Goal: Task Accomplishment & Management: Complete application form

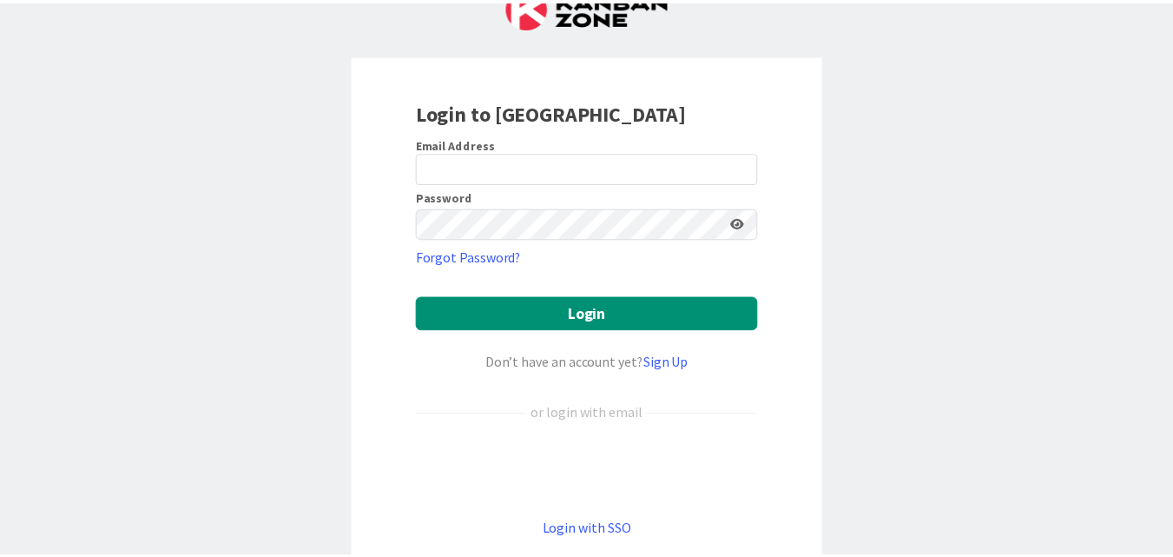
scroll to position [87, 0]
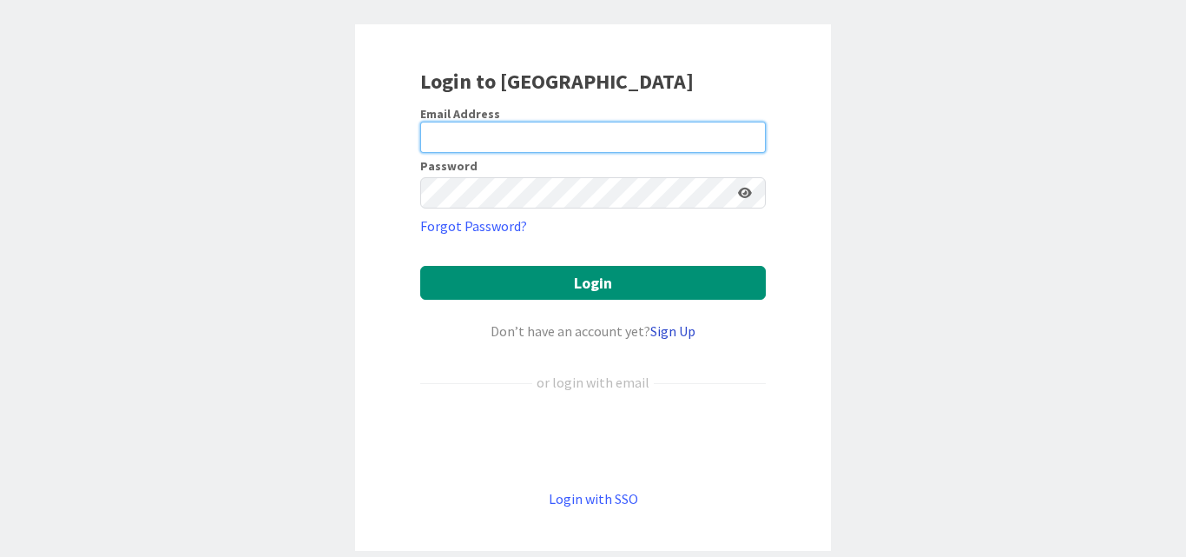
type input "[PERSON_NAME]"
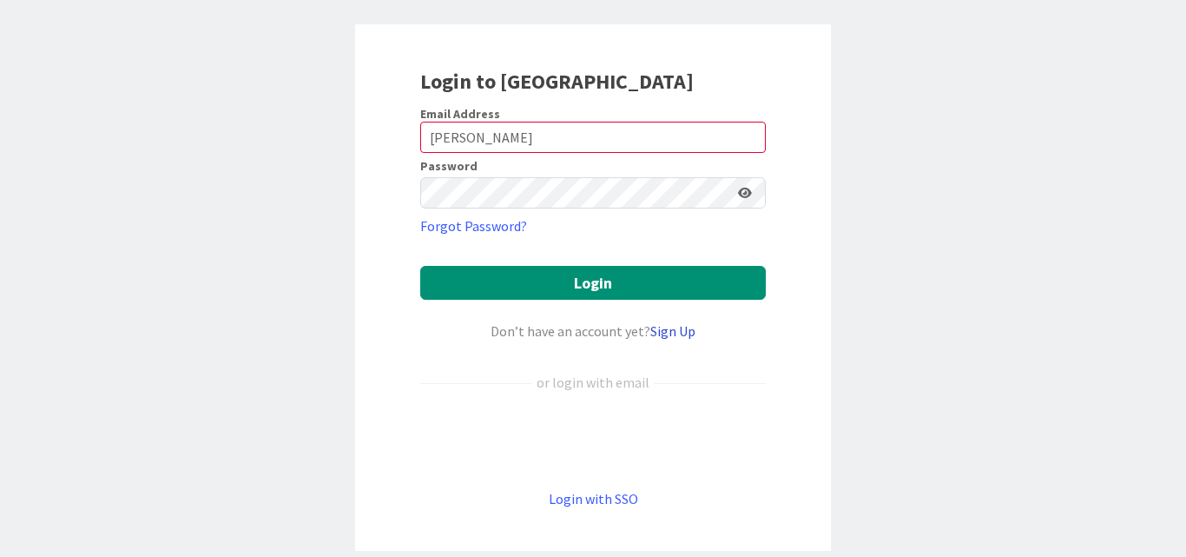
click at [655, 333] on link "Sign Up" at bounding box center [672, 330] width 45 height 17
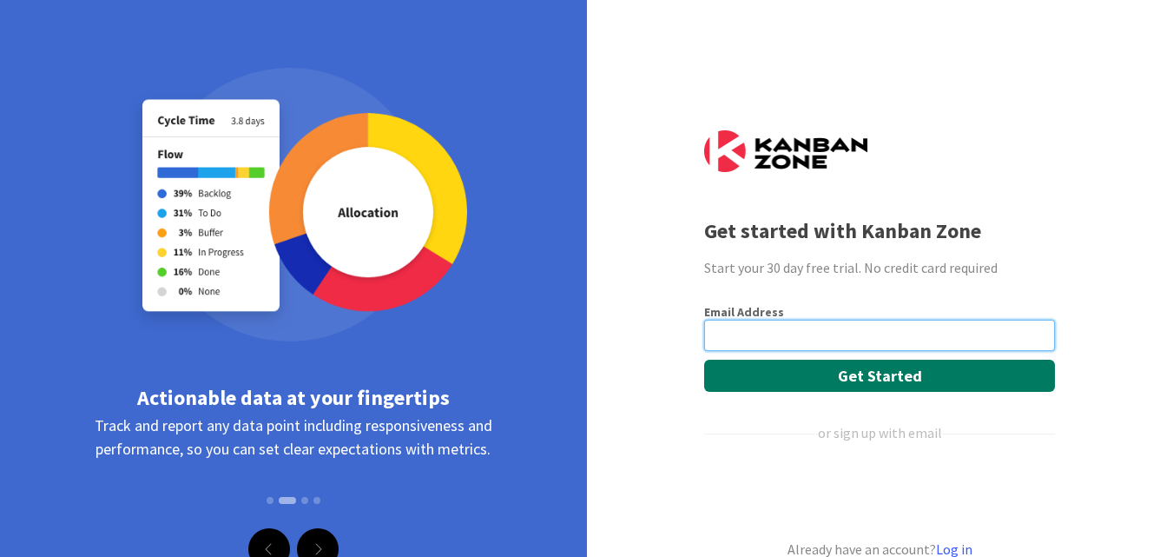
scroll to position [62, 0]
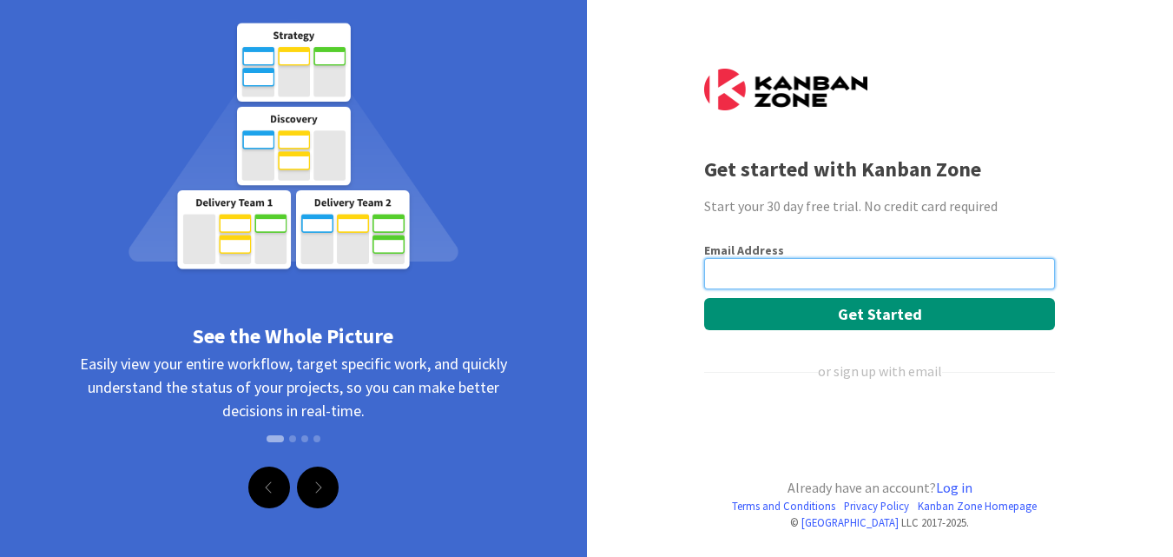
click at [785, 264] on input "email" at bounding box center [879, 273] width 351 height 31
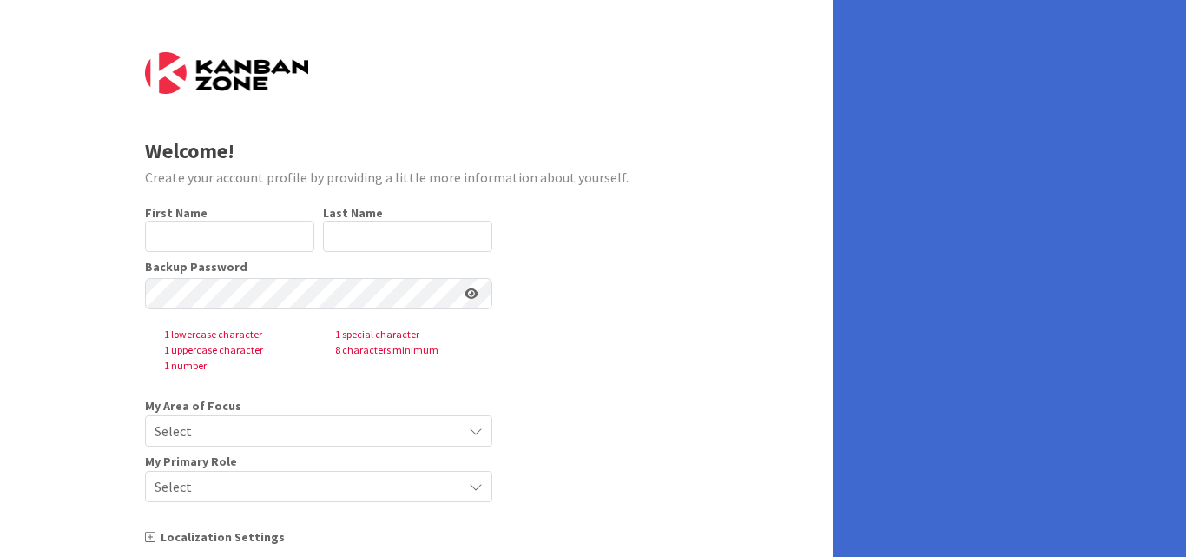
type input "[PERSON_NAME]"
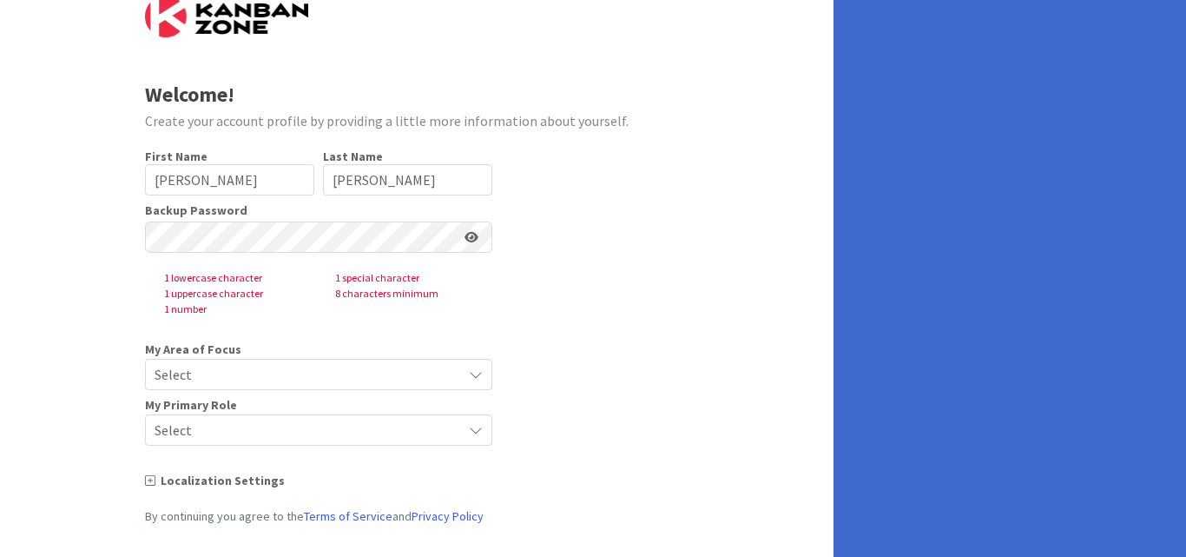
scroll to position [145, 0]
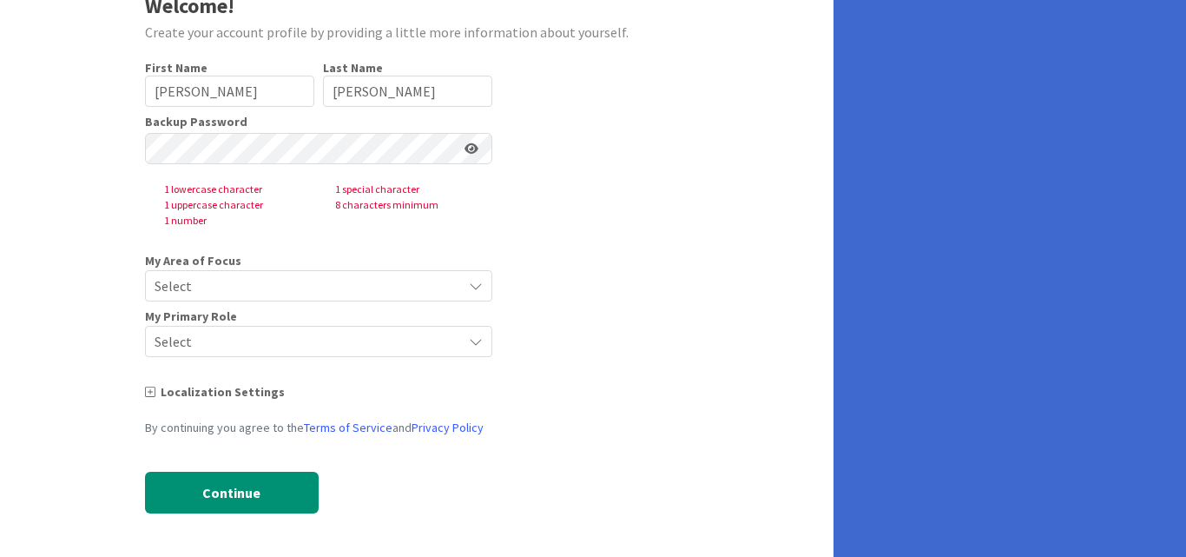
click at [251, 293] on span "Select" at bounding box center [304, 286] width 299 height 24
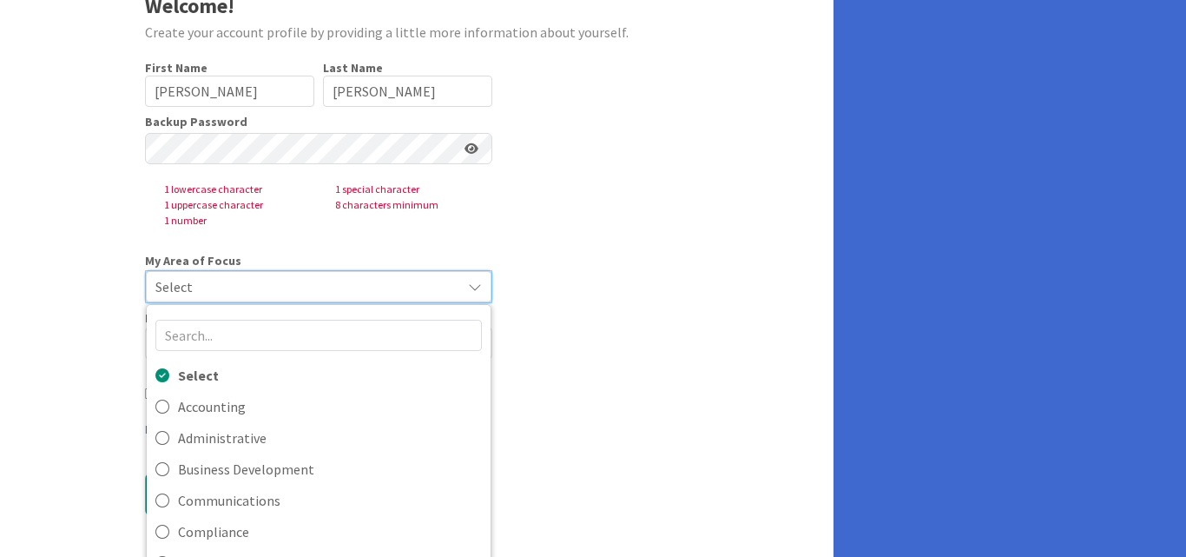
scroll to position [0, 0]
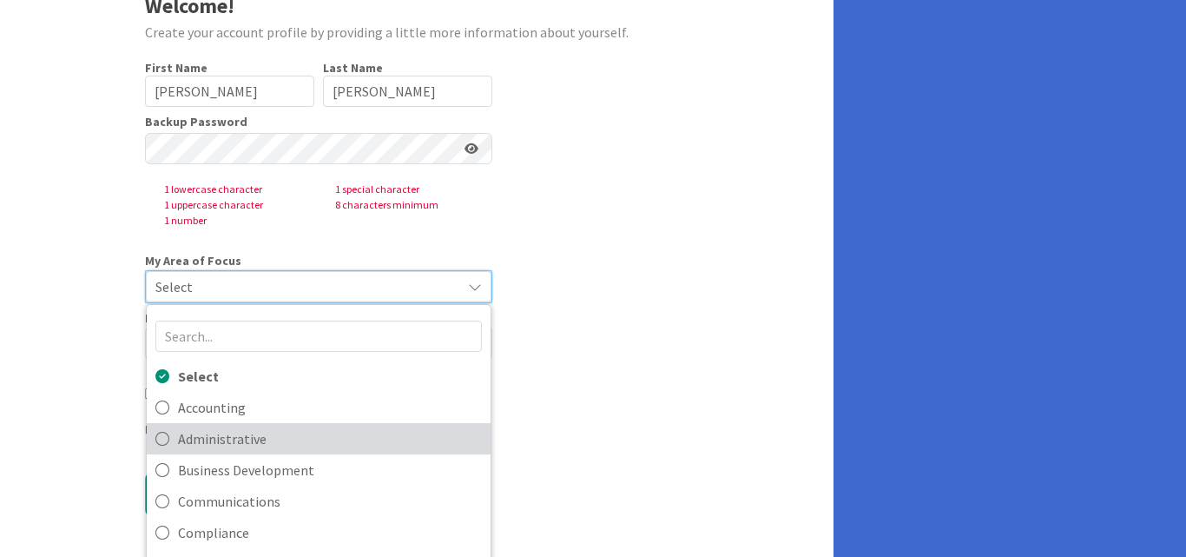
click at [265, 437] on span "Administrative" at bounding box center [330, 438] width 304 height 26
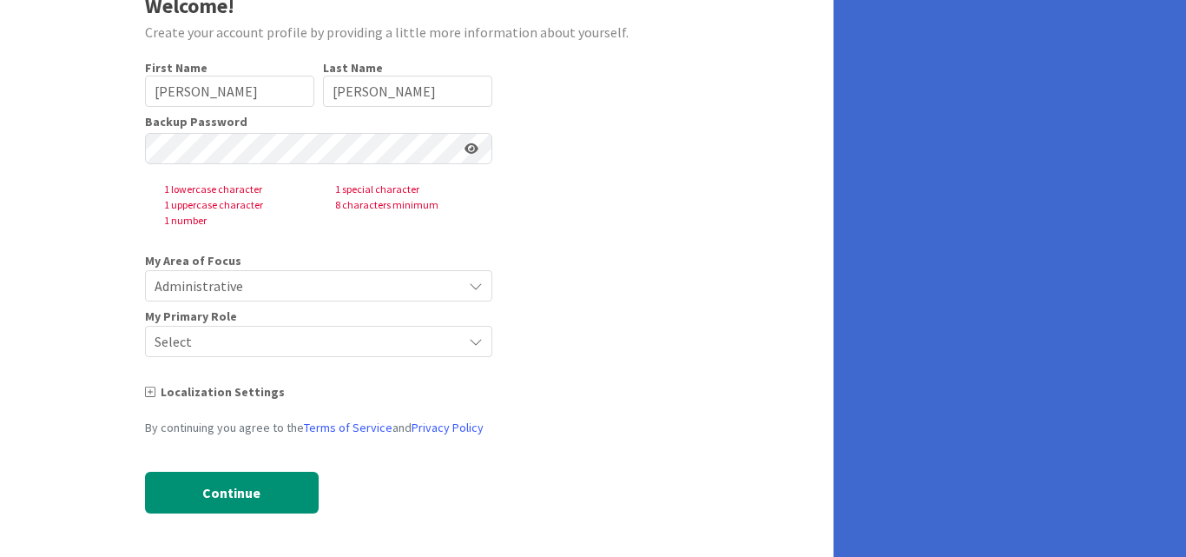
click at [253, 352] on span "Select" at bounding box center [304, 341] width 299 height 24
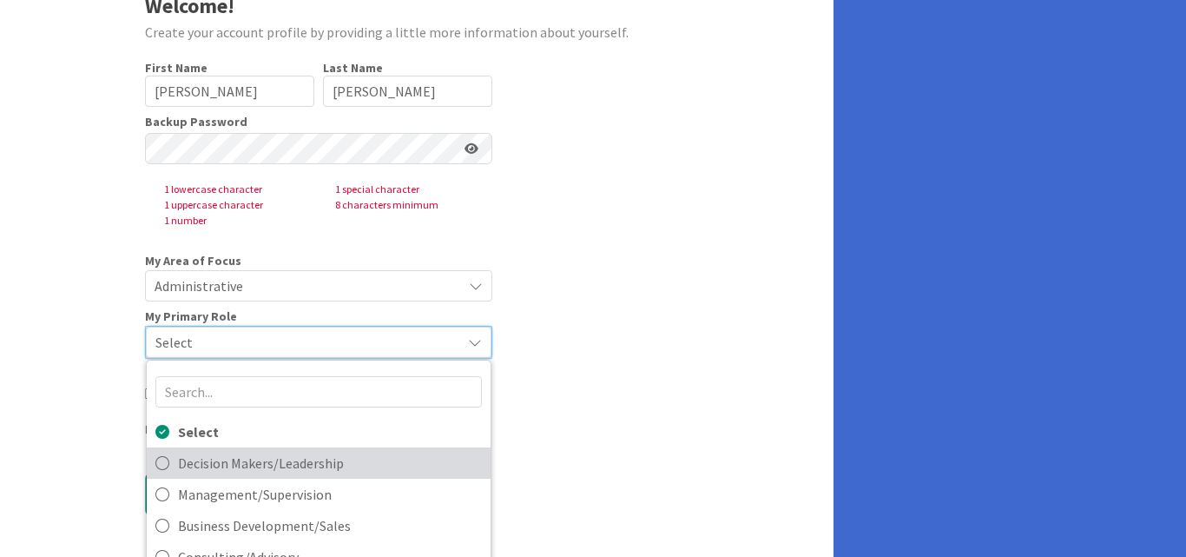
click at [197, 464] on span "Decision Makers/Leadership" at bounding box center [330, 463] width 304 height 26
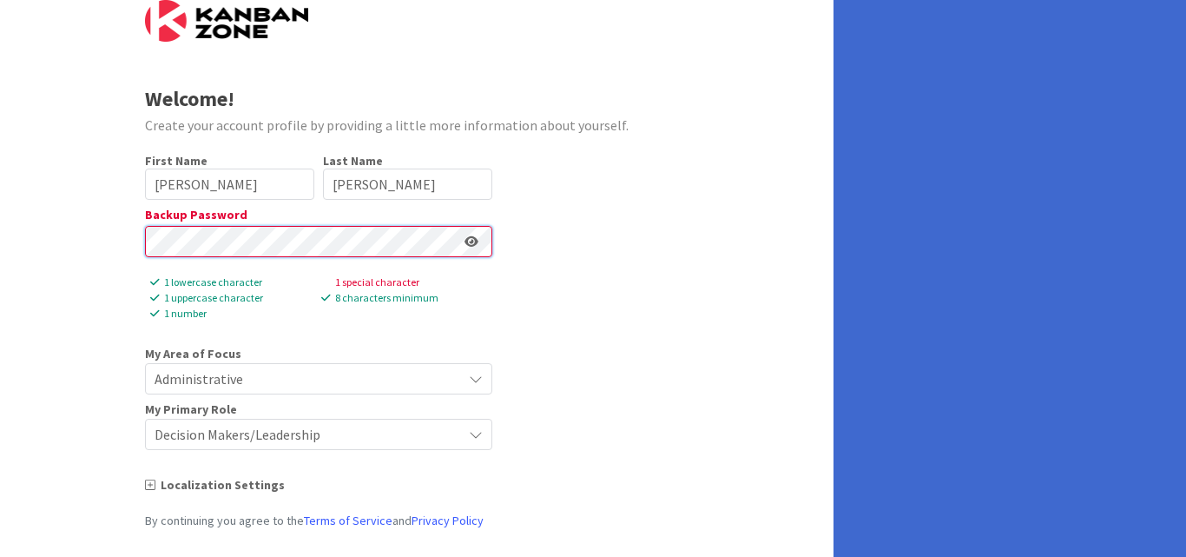
scroll to position [145, 0]
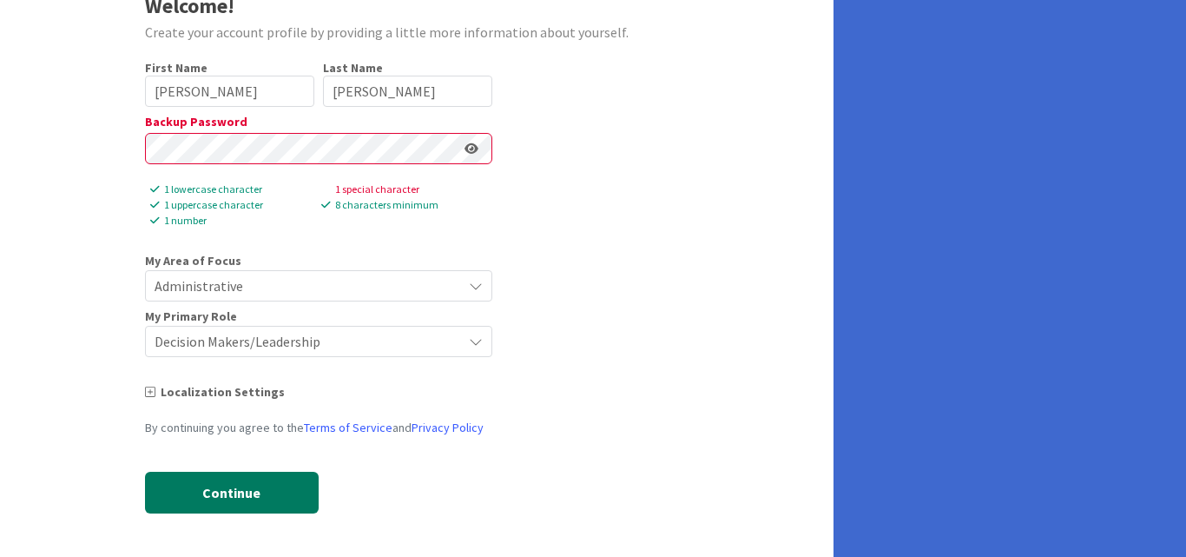
click at [265, 491] on button "Continue" at bounding box center [232, 492] width 174 height 42
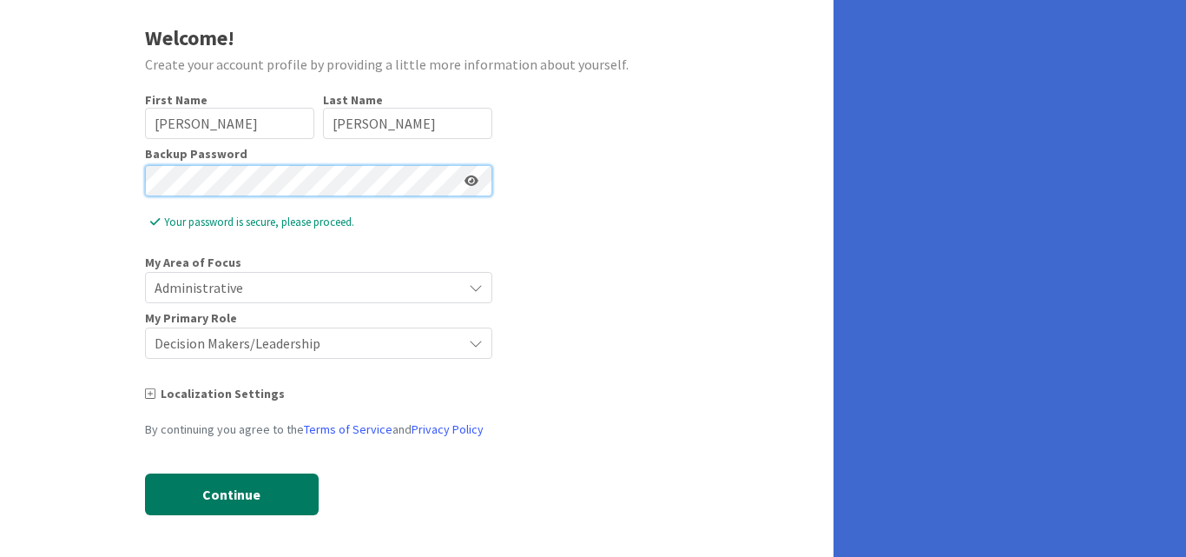
scroll to position [115, 0]
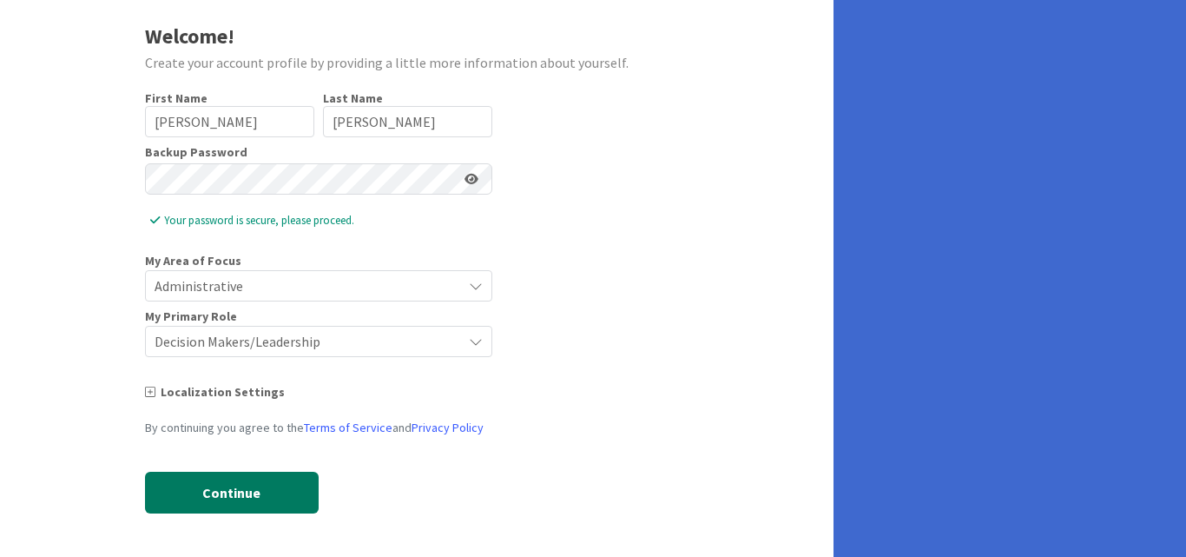
click at [201, 502] on button "Continue" at bounding box center [232, 492] width 174 height 42
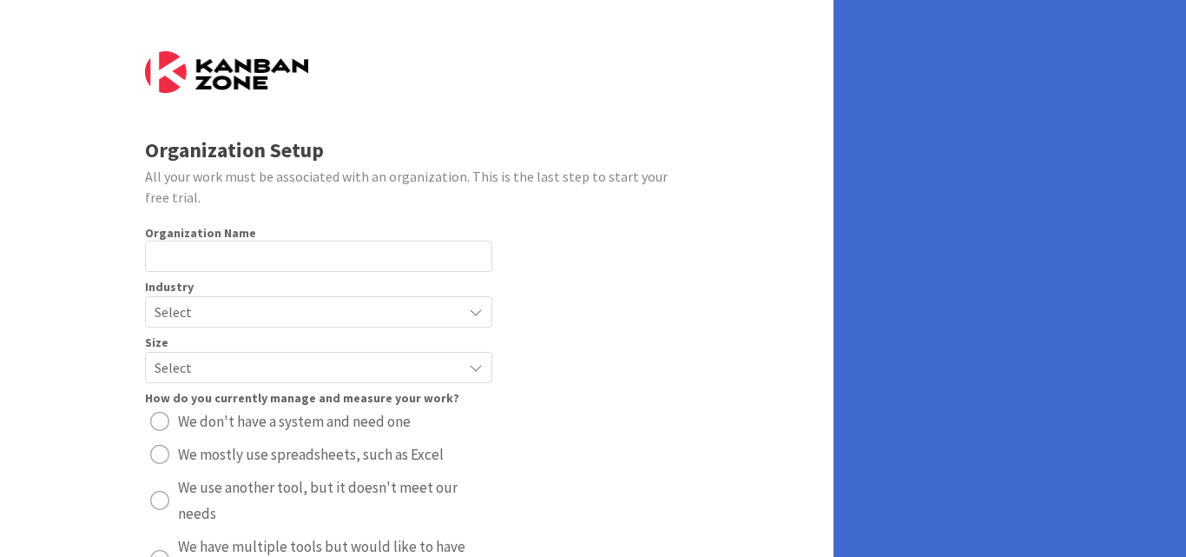
scroll to position [0, 0]
click at [229, 252] on input "text" at bounding box center [318, 256] width 347 height 31
type input "Online Course Helpers"
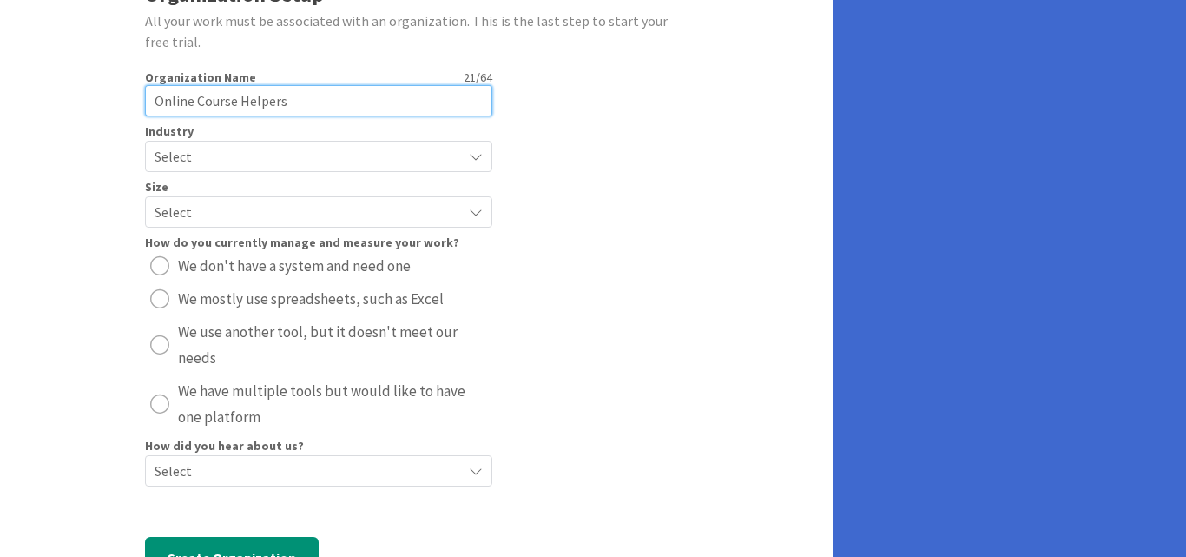
scroll to position [174, 0]
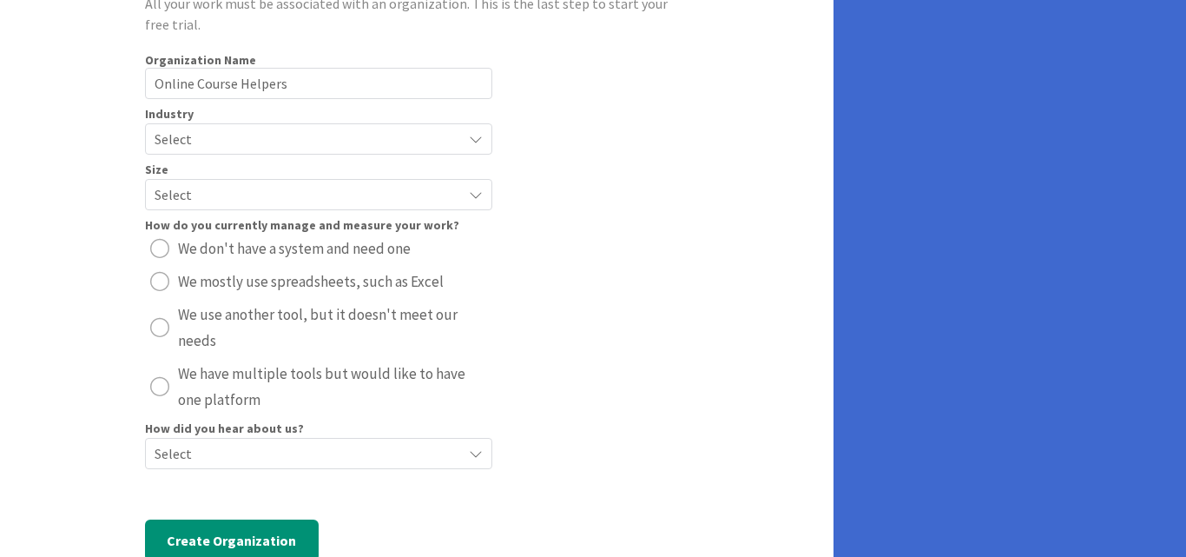
click at [348, 142] on span "Select" at bounding box center [304, 139] width 299 height 24
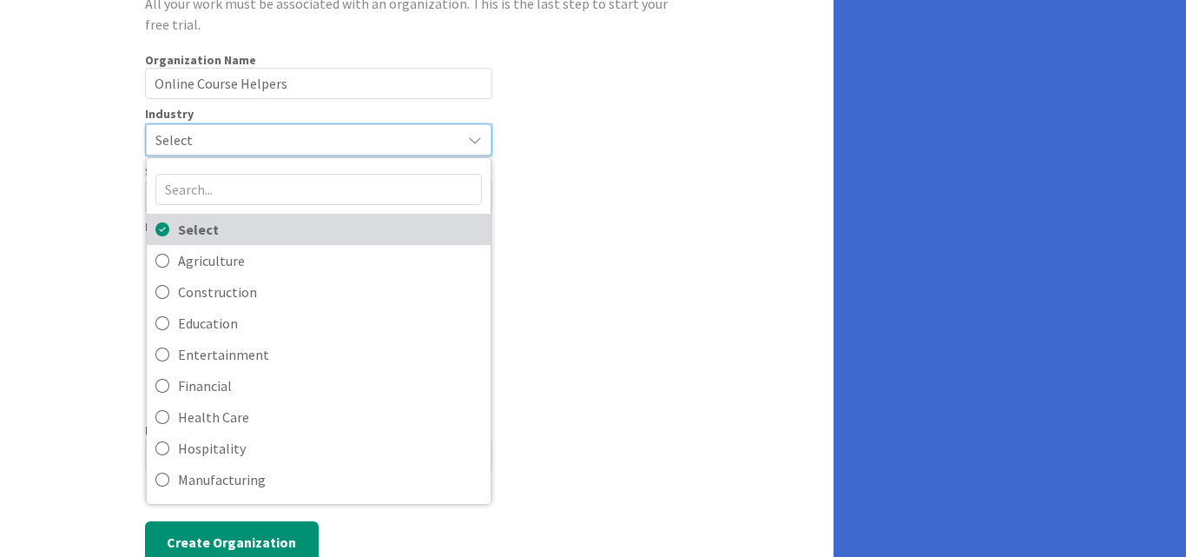
click at [202, 234] on span "Select" at bounding box center [330, 229] width 304 height 26
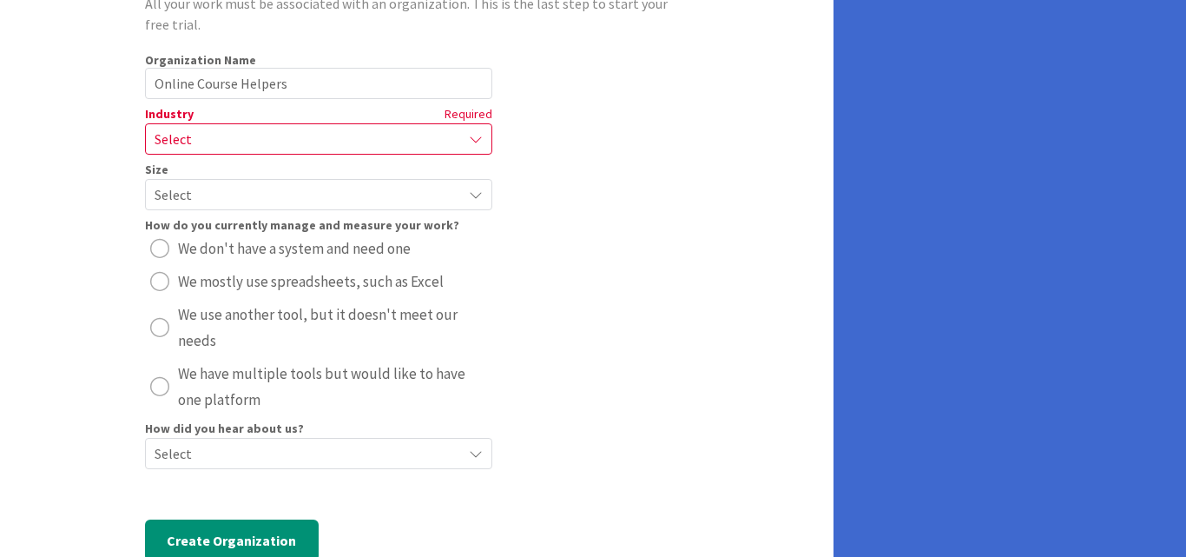
click at [325, 142] on span "Select" at bounding box center [304, 139] width 299 height 24
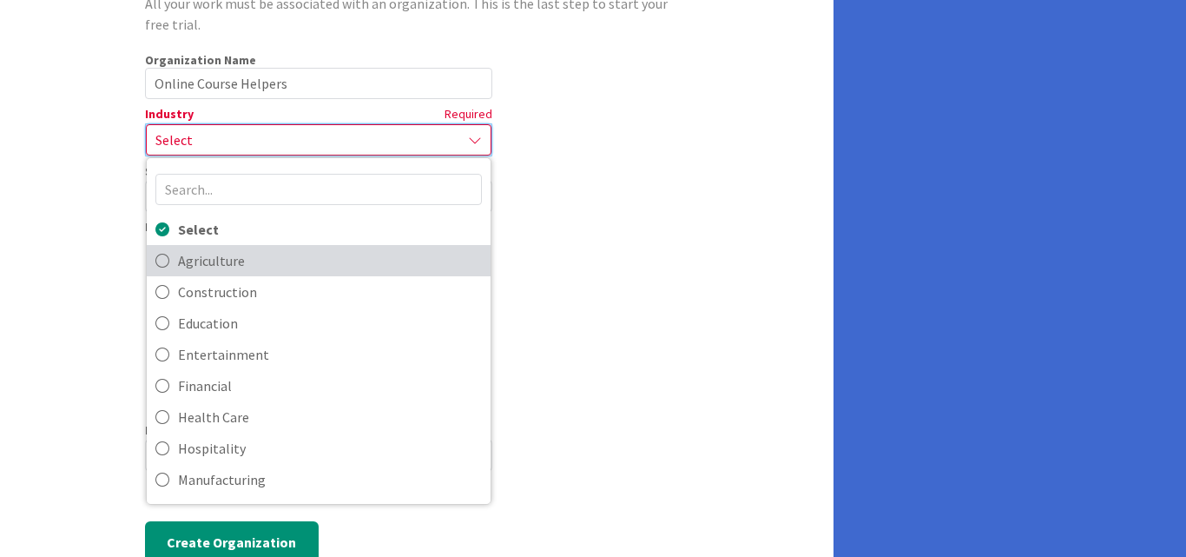
click at [169, 253] on link "Agriculture" at bounding box center [319, 260] width 344 height 31
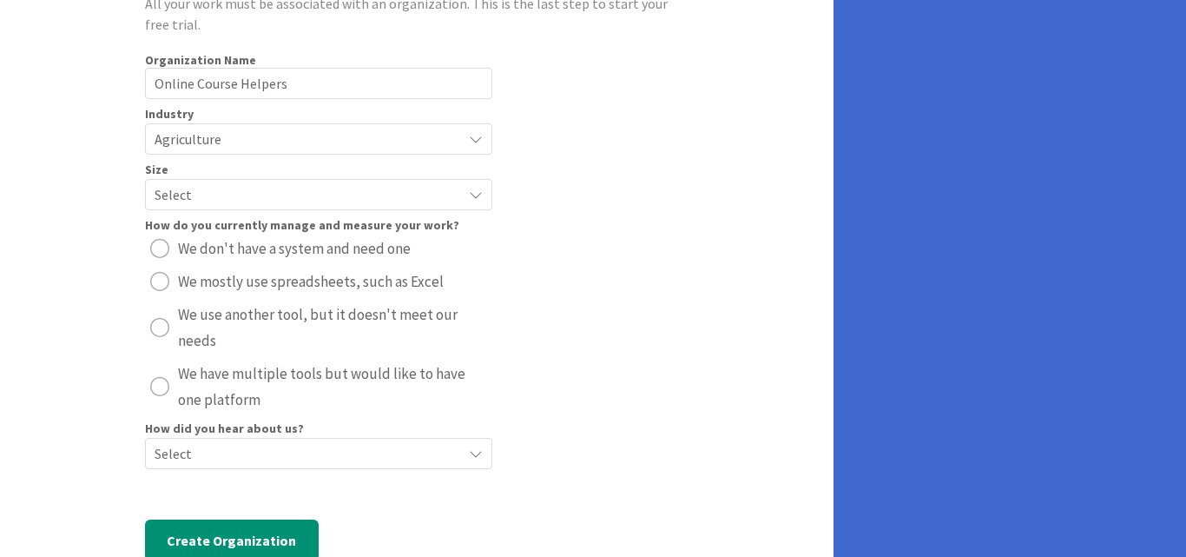
click at [265, 193] on span "Select" at bounding box center [304, 194] width 299 height 24
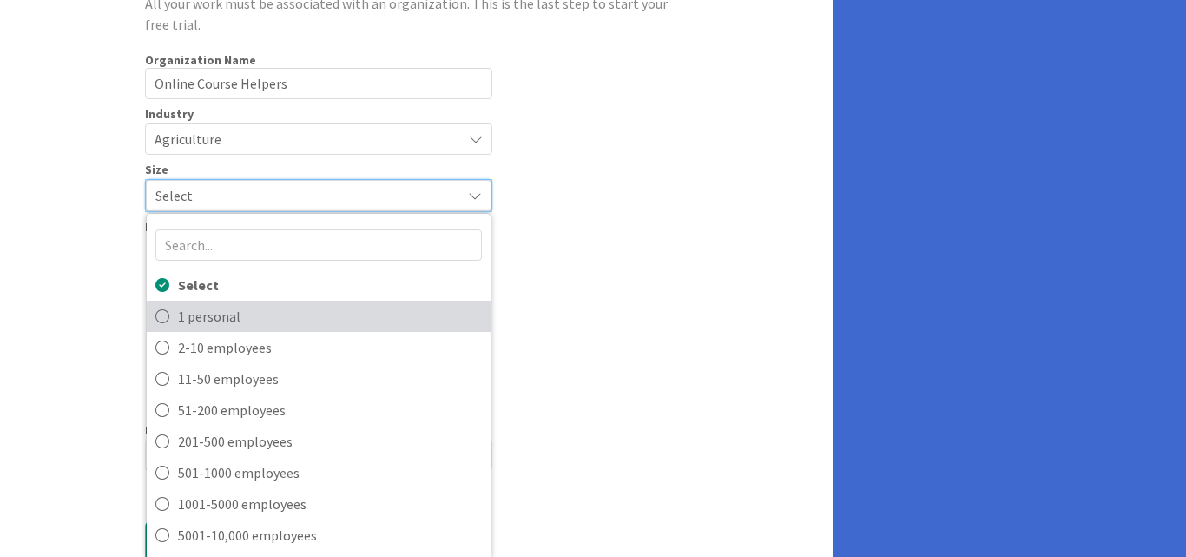
click at [190, 322] on span "1 personal" at bounding box center [330, 316] width 304 height 26
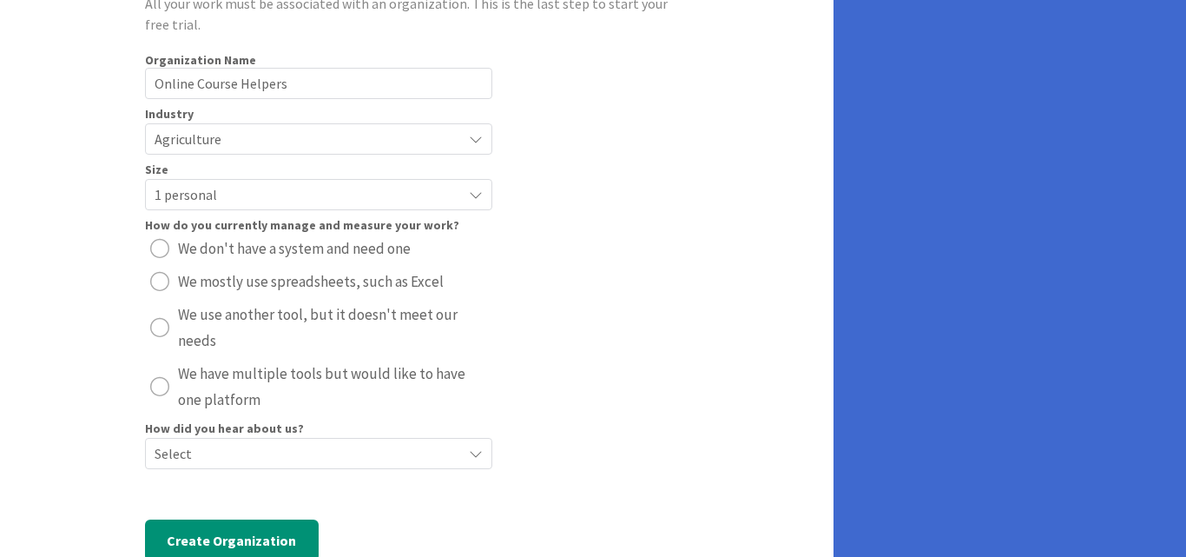
click at [68, 316] on div "Organization Setup All your work must be associated with an organization. This …" at bounding box center [417, 215] width 834 height 778
click at [160, 282] on div "radio" at bounding box center [159, 281] width 19 height 19
click at [188, 457] on span "Select" at bounding box center [304, 453] width 299 height 24
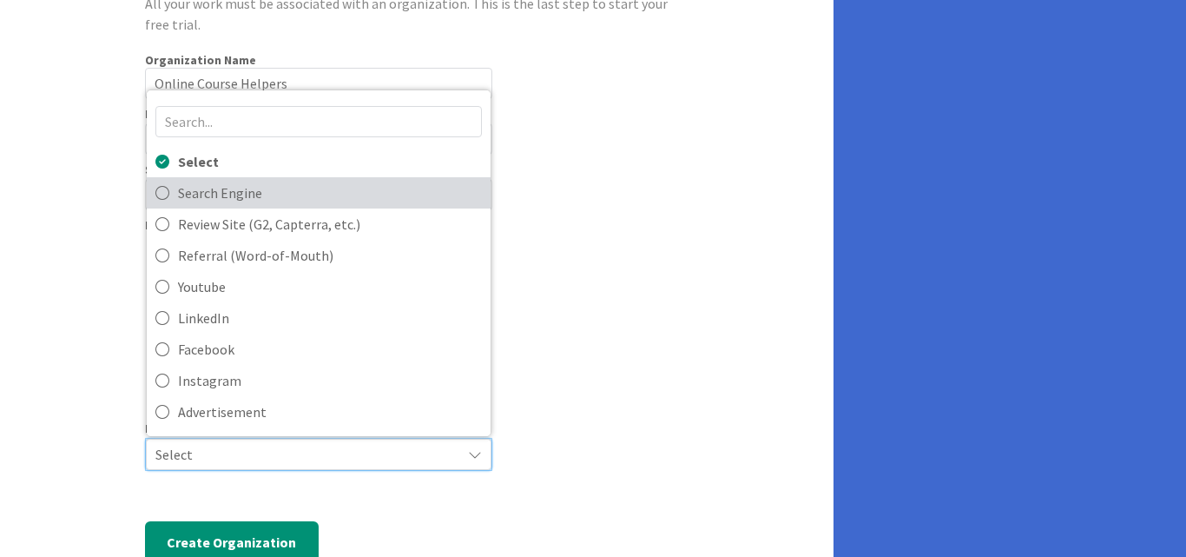
click at [218, 193] on span "Search Engine" at bounding box center [330, 193] width 304 height 26
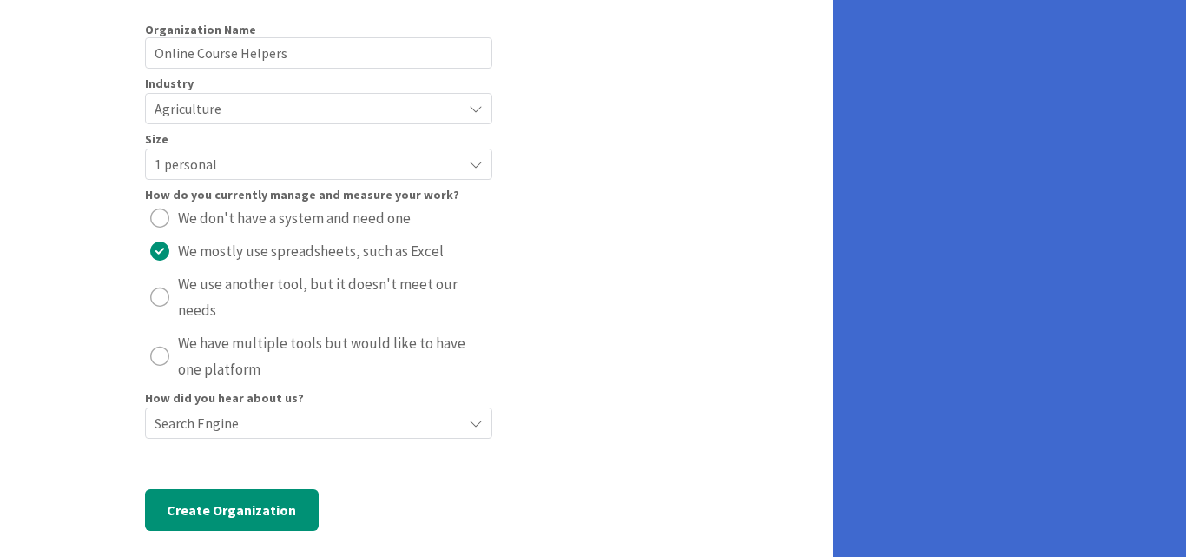
scroll to position [221, 0]
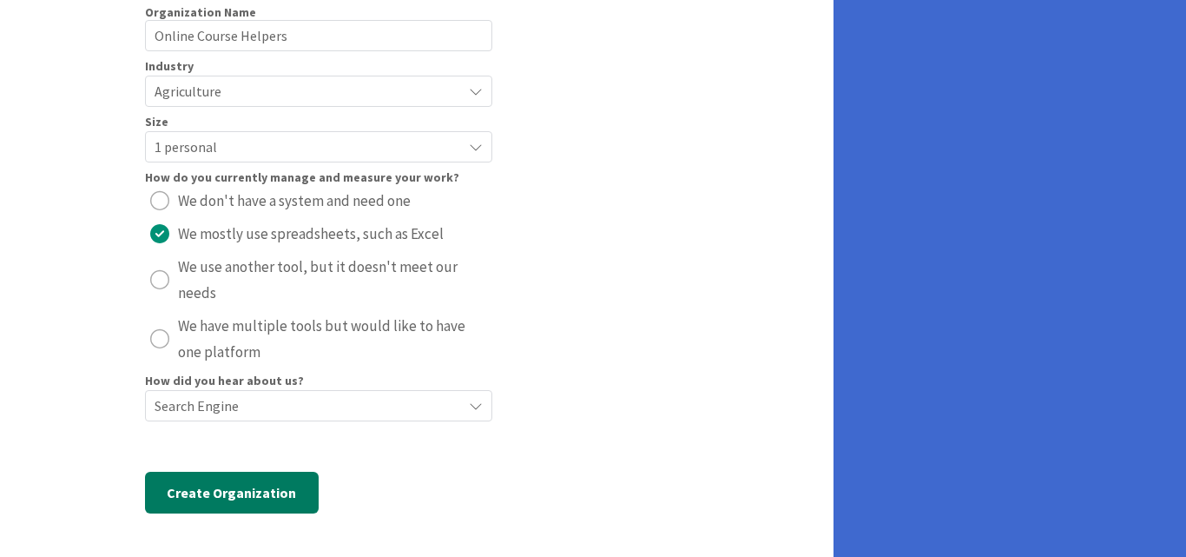
click at [209, 494] on button "Create Organization" at bounding box center [232, 492] width 174 height 42
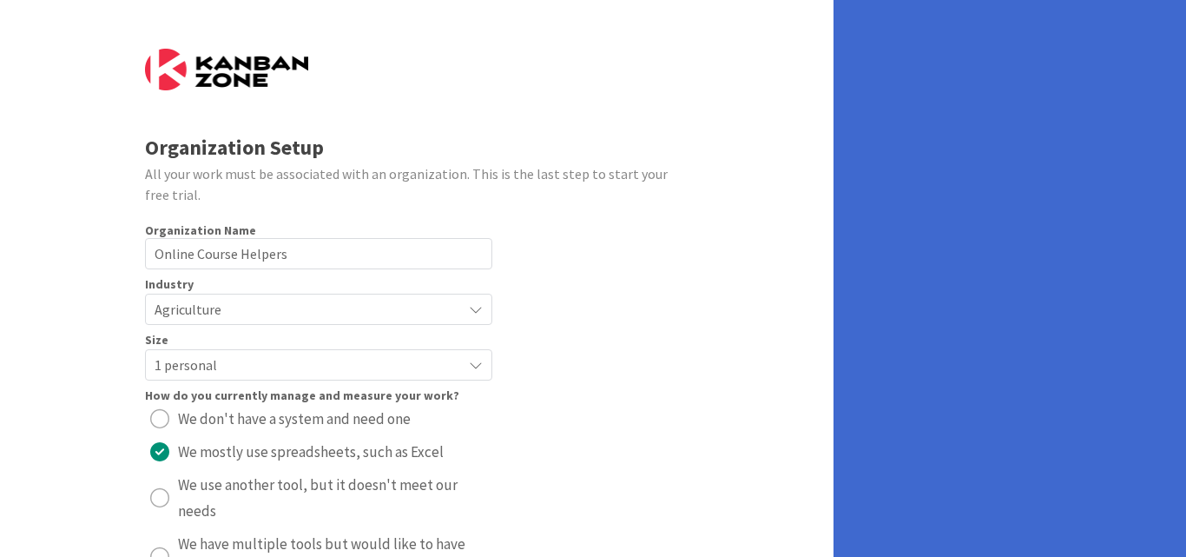
scroll to position [0, 0]
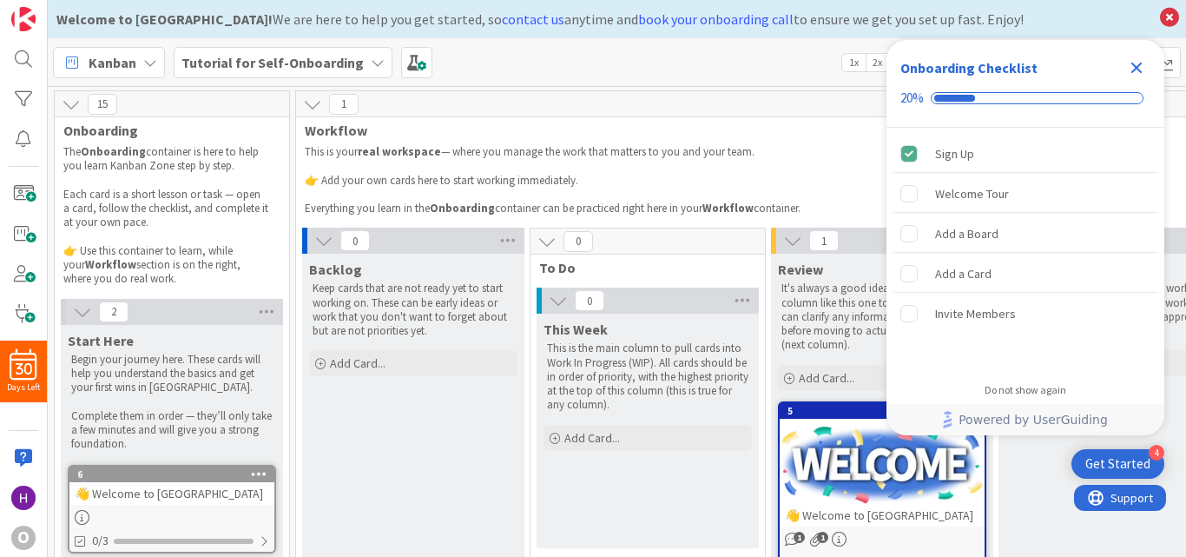
click at [14, 513] on div "30 Days Left O" at bounding box center [24, 278] width 48 height 557
click at [20, 503] on img at bounding box center [23, 497] width 24 height 24
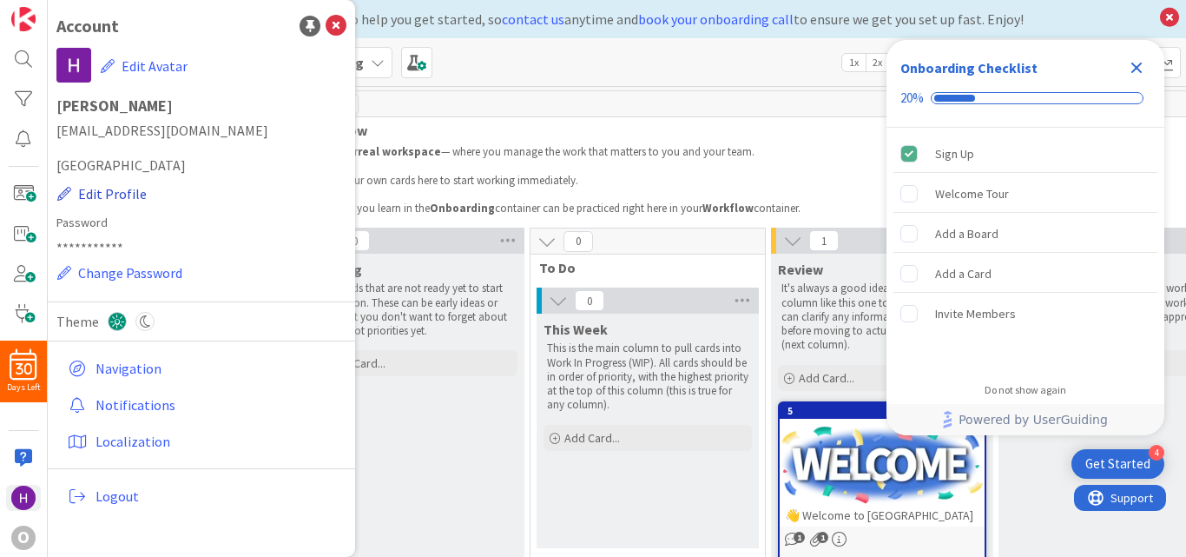
click at [112, 198] on button "Edit Profile" at bounding box center [101, 193] width 91 height 23
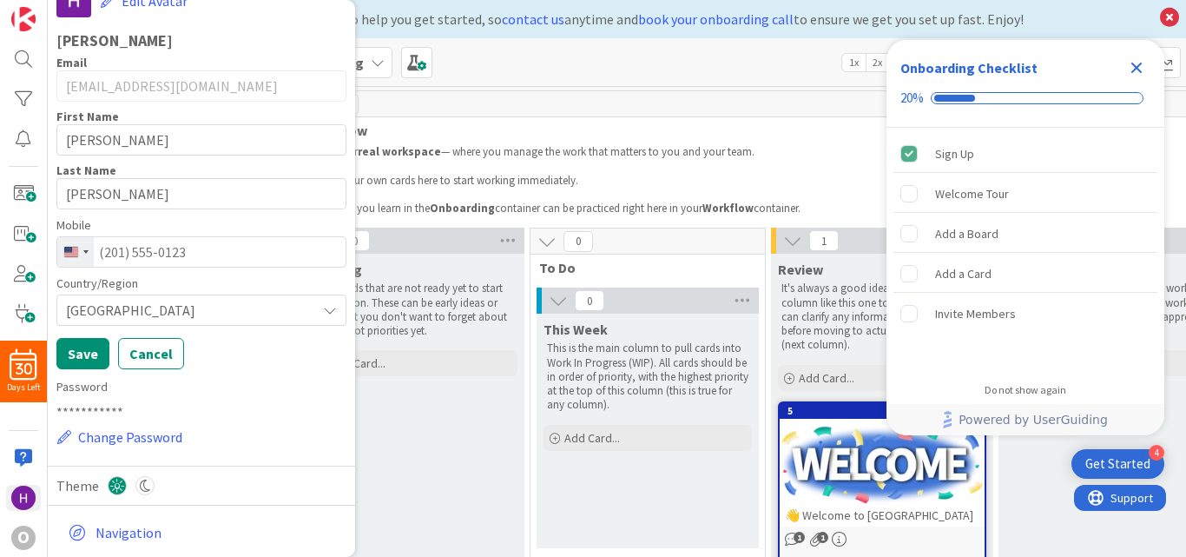
scroll to position [200, 0]
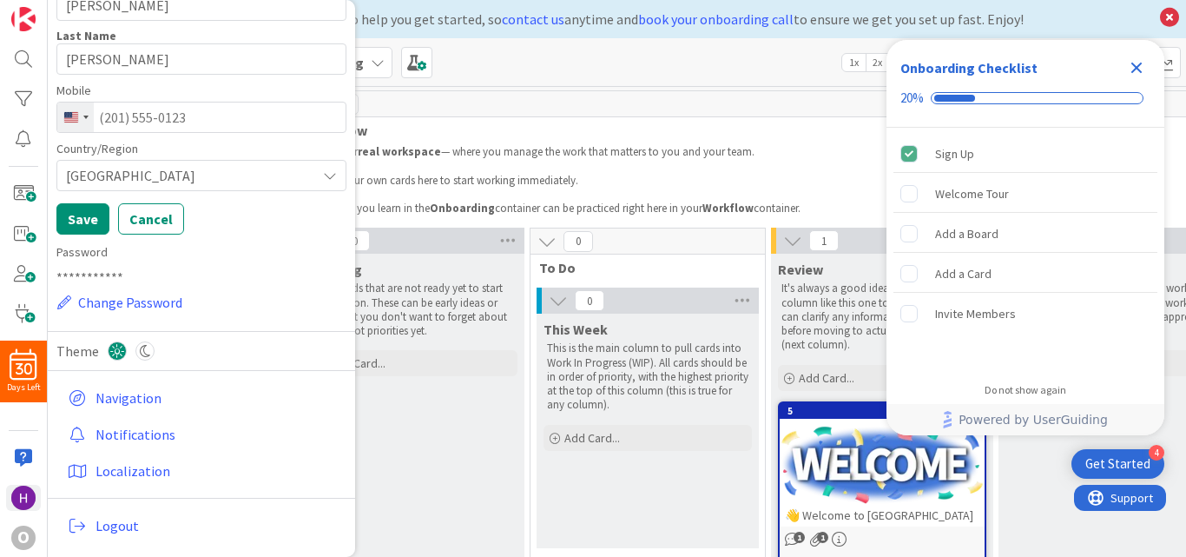
click at [523, 76] on div "Kanban Tutorial for Self-Onboarding 1x 2x 3x" at bounding box center [617, 62] width 1138 height 48
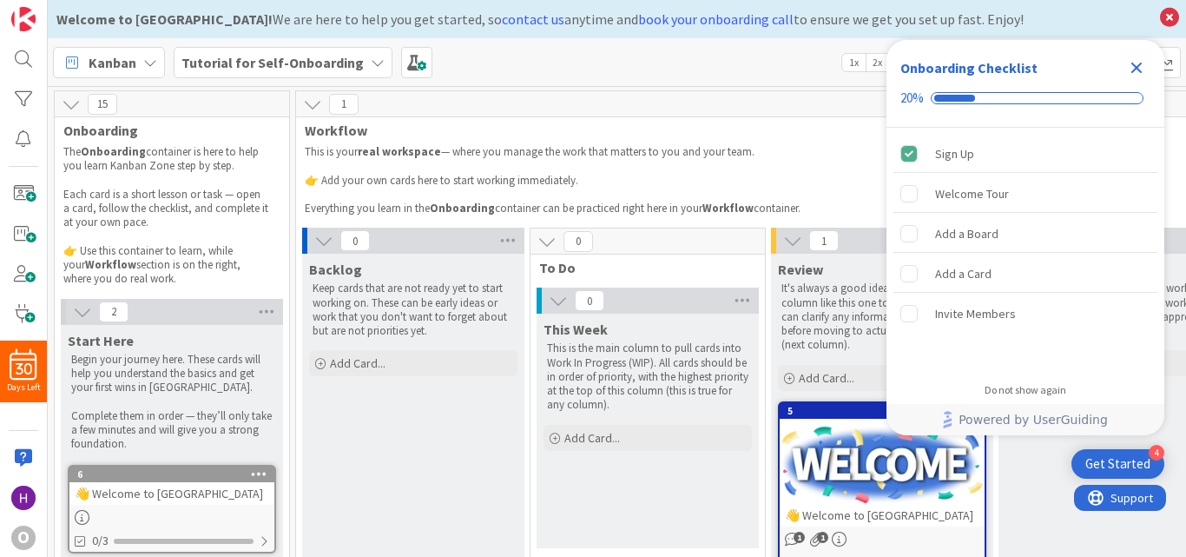
click at [1137, 63] on icon "Close Checklist" at bounding box center [1136, 67] width 21 height 21
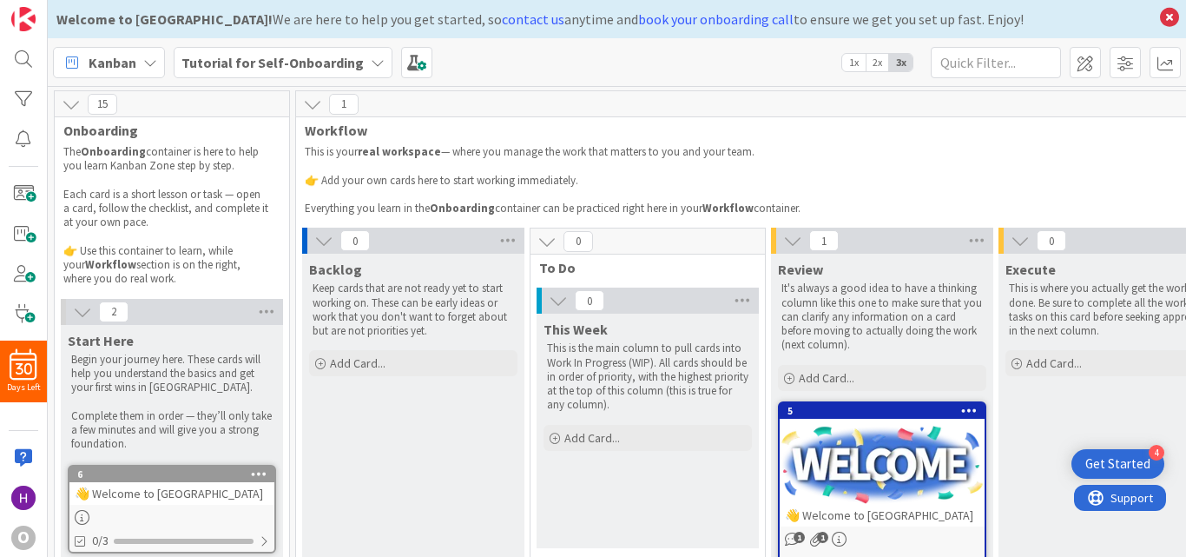
scroll to position [0, 0]
click at [1170, 19] on icon at bounding box center [1169, 17] width 23 height 24
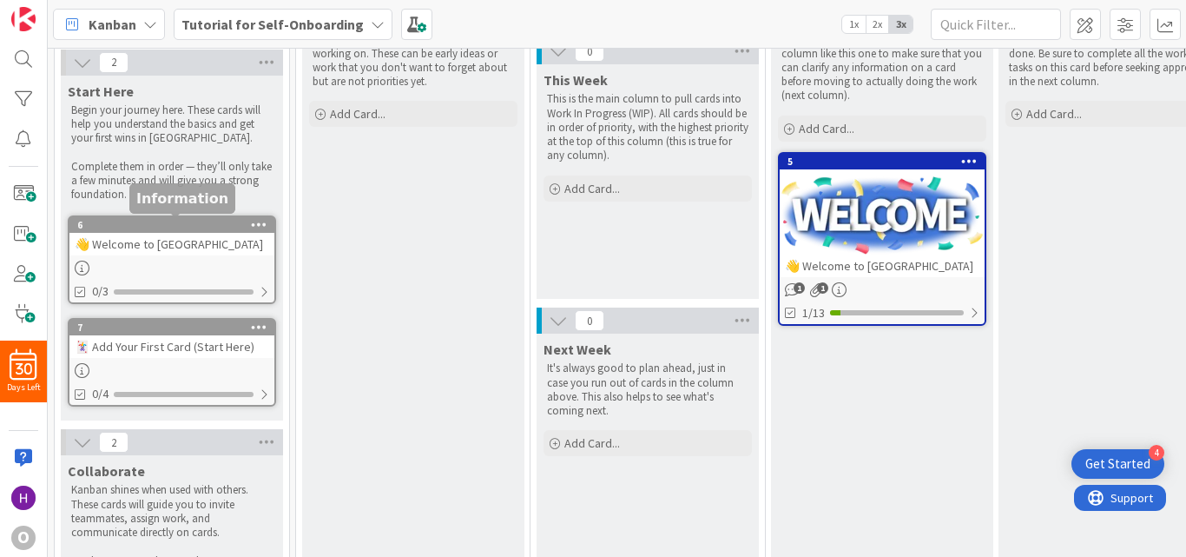
scroll to position [260, 0]
